Goal: Information Seeking & Learning: Learn about a topic

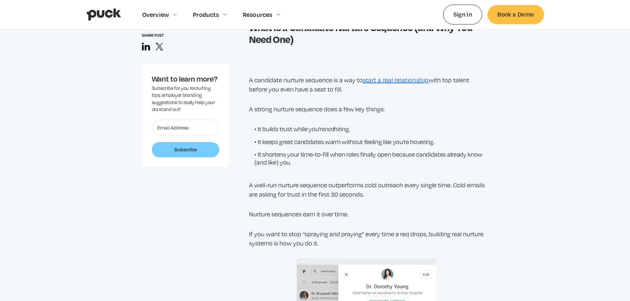
scroll to position [661, 0]
click at [358, 164] on li "It shortens your time-to-fill when roles finally open because candidates alread…" at bounding box center [371, 157] width 234 height 16
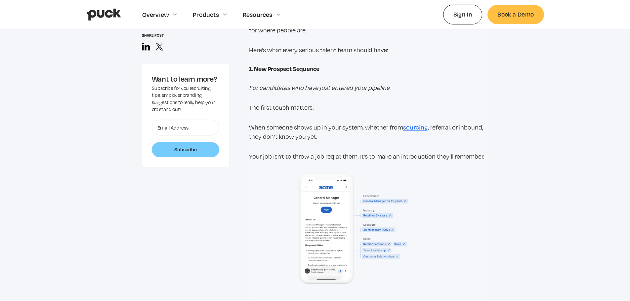
scroll to position [2017, 0]
click at [429, 150] on p "Your job isn't to throw a job req at them. It’s to make an introduction they’ll…" at bounding box center [368, 154] width 239 height 9
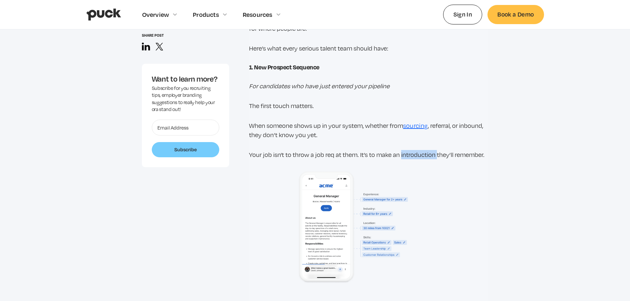
click at [429, 150] on p "Your job isn't to throw a job req at them. It’s to make an introduction they’ll…" at bounding box center [368, 154] width 239 height 9
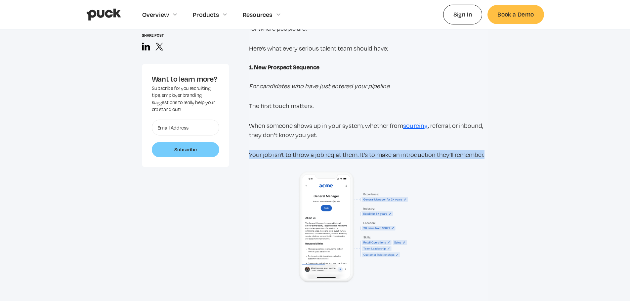
click at [429, 150] on p "Your job isn't to throw a job req at them. It’s to make an introduction they’ll…" at bounding box center [368, 154] width 239 height 9
click at [371, 150] on p "Your job isn't to throw a job req at them. It’s to make an introduction they’ll…" at bounding box center [368, 154] width 239 height 9
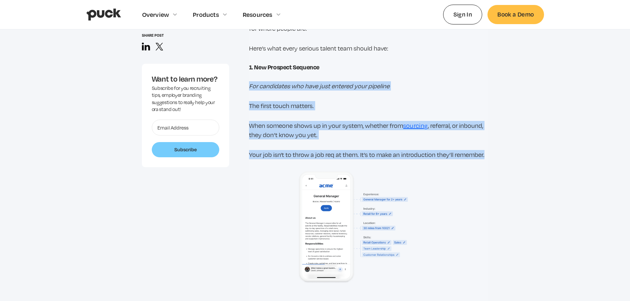
drag, startPoint x: 249, startPoint y: 75, endPoint x: 522, endPoint y: 142, distance: 281.5
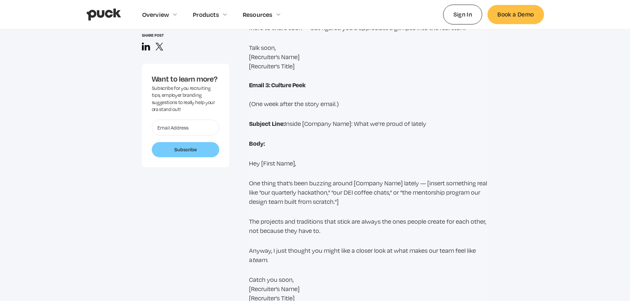
scroll to position [2778, 0]
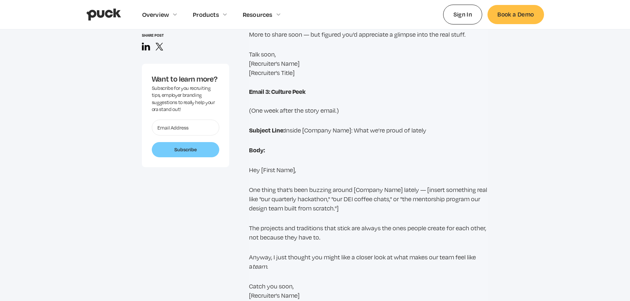
click at [314, 165] on p "Hey [First Name]," at bounding box center [368, 169] width 239 height 9
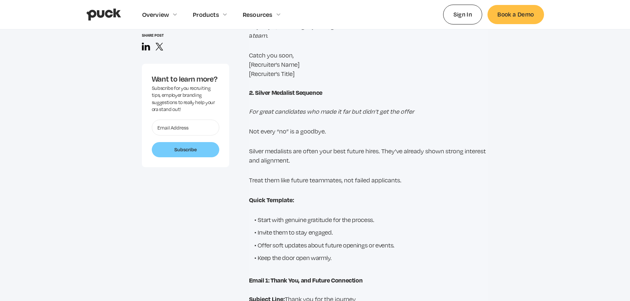
scroll to position [3010, 0]
click at [362, 106] on p "For great candidates who made it far but didn’t get the offer" at bounding box center [368, 110] width 239 height 9
click at [348, 120] on div "Most companies are great at chasing candidates once a role opens. Fewer are gre…" at bounding box center [368, 70] width 239 height 5148
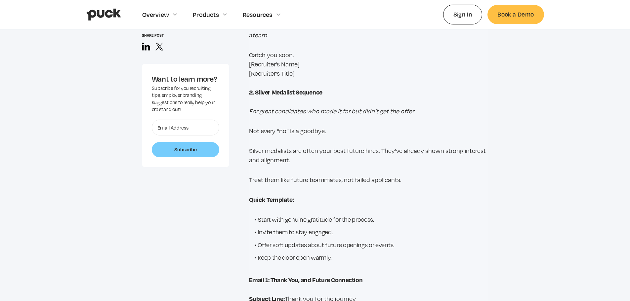
scroll to position [3043, 0]
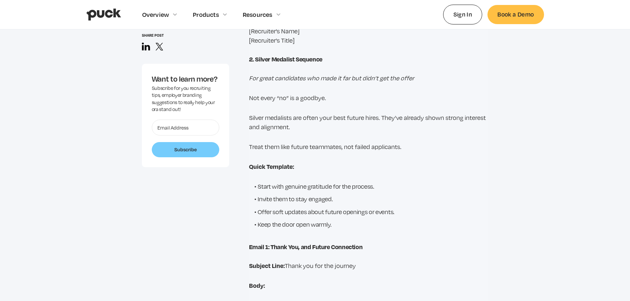
click at [297, 113] on p "Silver medalists are often your best future hires. They’ve already shown strong…" at bounding box center [368, 122] width 239 height 19
drag, startPoint x: 246, startPoint y: 98, endPoint x: 294, endPoint y: 98, distance: 47.3
click at [294, 98] on div "Share post Want to learn more? Subscribe for you recruiting tips, employer bran…" at bounding box center [315, 37] width 347 height 5148
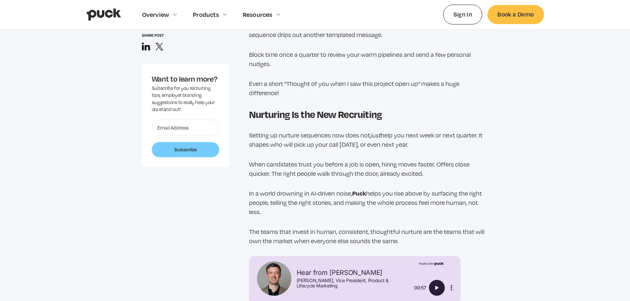
scroll to position [5291, 0]
